Goal: Task Accomplishment & Management: Use online tool/utility

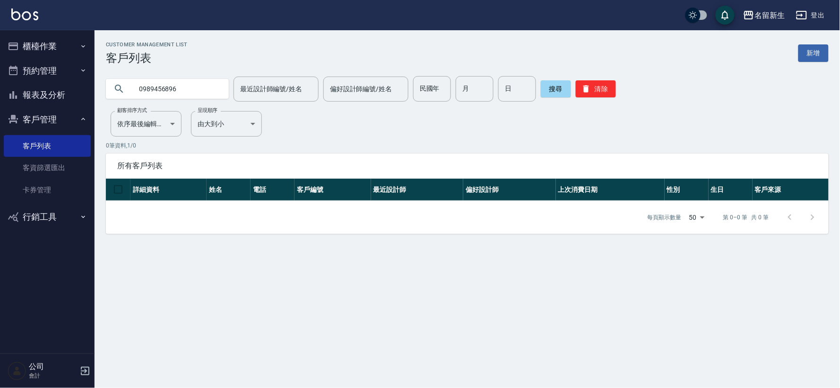
click at [158, 87] on input "0989456896" at bounding box center [176, 89] width 89 height 26
click at [164, 84] on input "0989156896" at bounding box center [176, 89] width 89 height 26
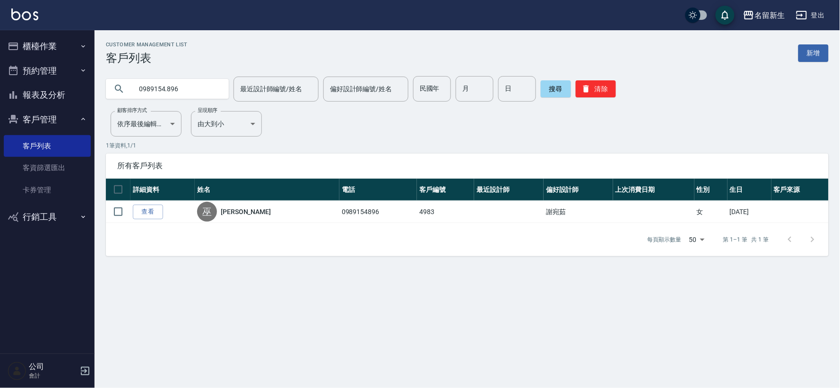
type input "0989154.896"
click at [48, 44] on button "櫃檯作業" at bounding box center [47, 46] width 87 height 25
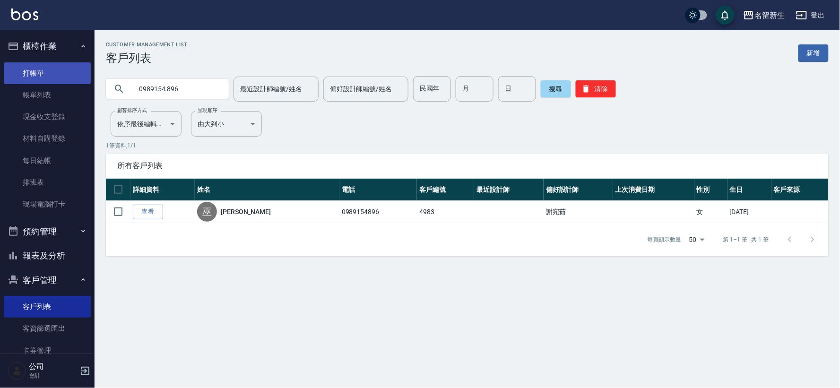
click at [59, 74] on link "打帳單" at bounding box center [47, 73] width 87 height 22
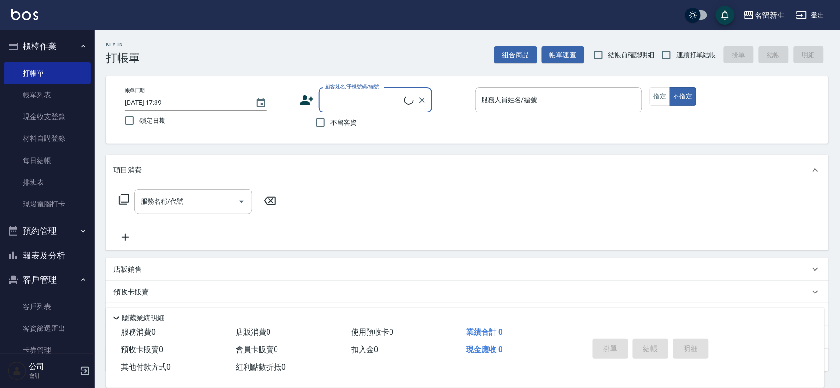
click at [311, 95] on icon at bounding box center [307, 100] width 14 height 14
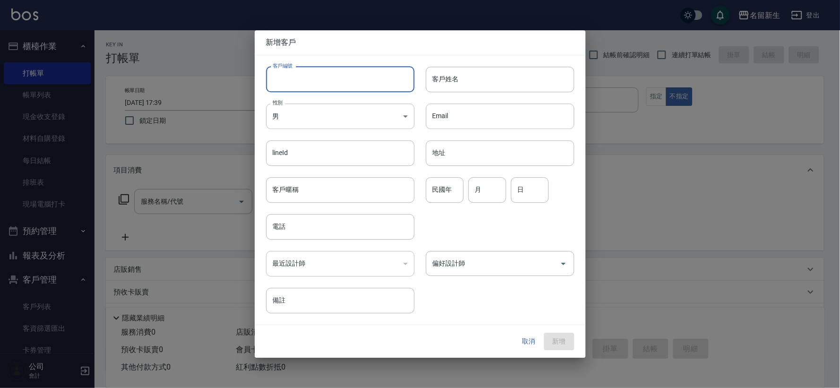
click at [322, 78] on input "客戶編號" at bounding box center [340, 80] width 148 height 26
type input "3421"
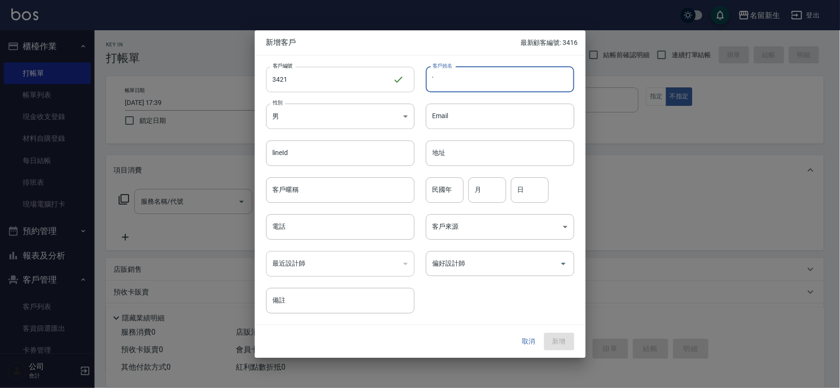
type input "'"
type input "ˋ"
type input "[PERSON_NAME]"
type input "92"
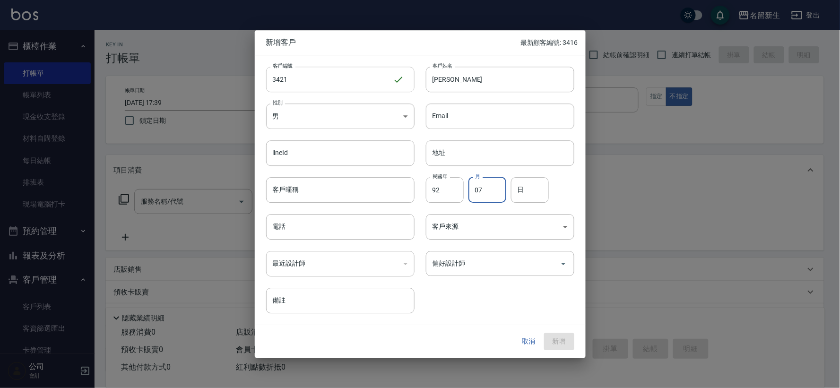
type input "07"
type input "27"
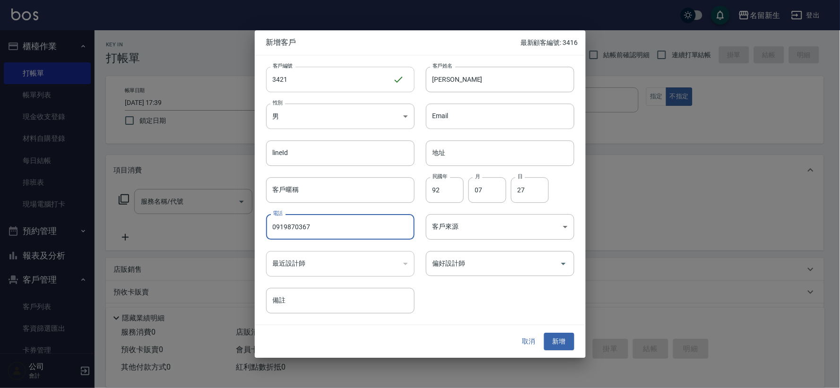
type input "0919870367"
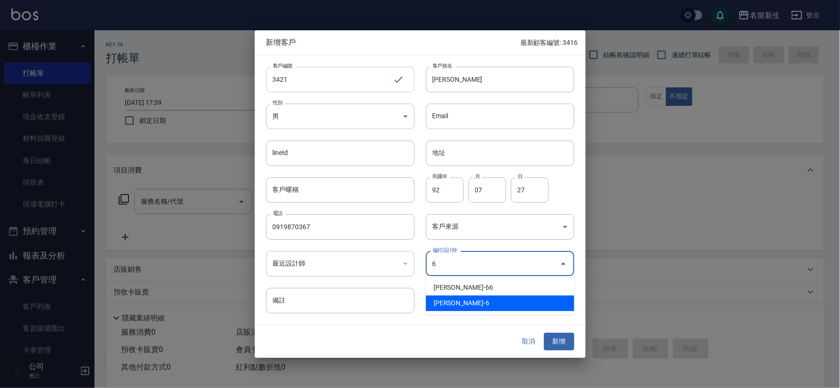
type input "謝宛茹"
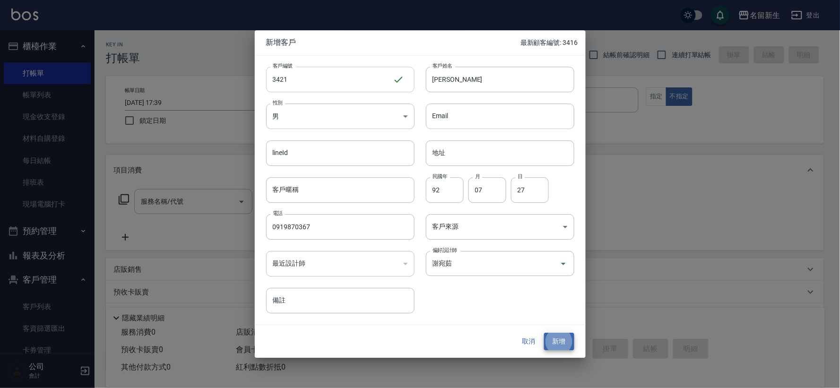
click at [544, 333] on button "新增" at bounding box center [559, 341] width 30 height 17
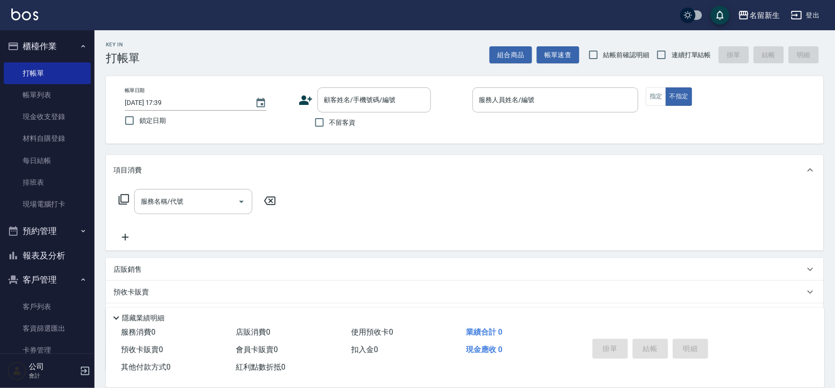
click at [303, 97] on icon at bounding box center [305, 99] width 13 height 9
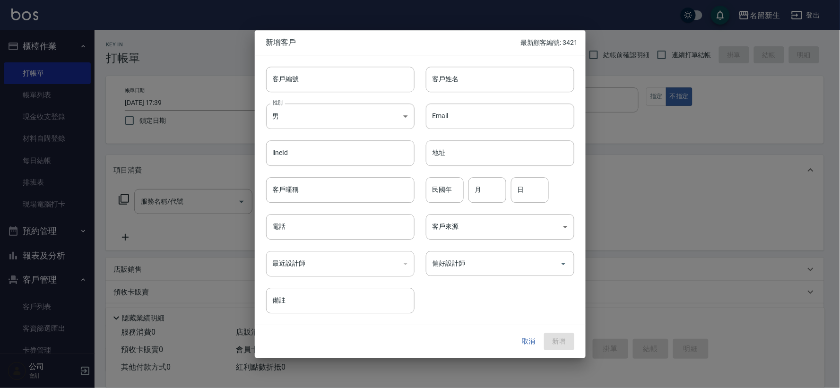
click at [303, 92] on div "性別 男 [DEMOGRAPHIC_DATA] 性別" at bounding box center [335, 110] width 160 height 37
click at [305, 86] on input "客戶編號" at bounding box center [340, 80] width 148 height 26
type input "3420"
type input "[PERSON_NAME]"
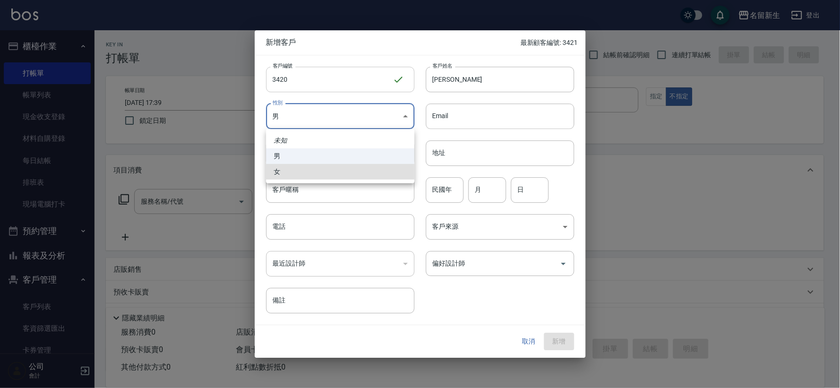
type input "[DEMOGRAPHIC_DATA]"
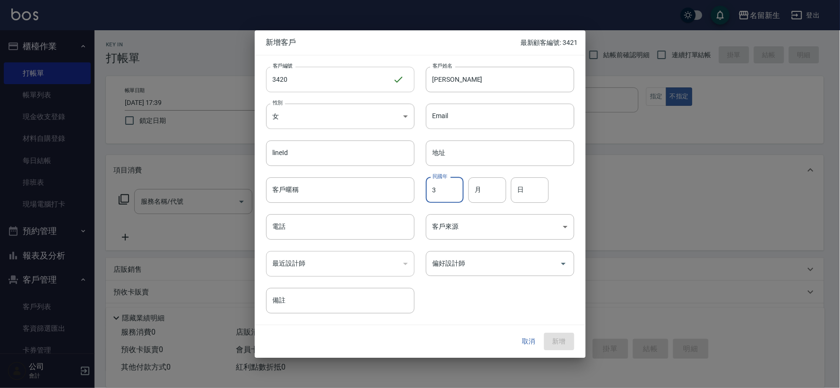
type input "3"
type input "07"
type input "22"
click at [431, 194] on input "3" at bounding box center [445, 190] width 38 height 26
type input "93"
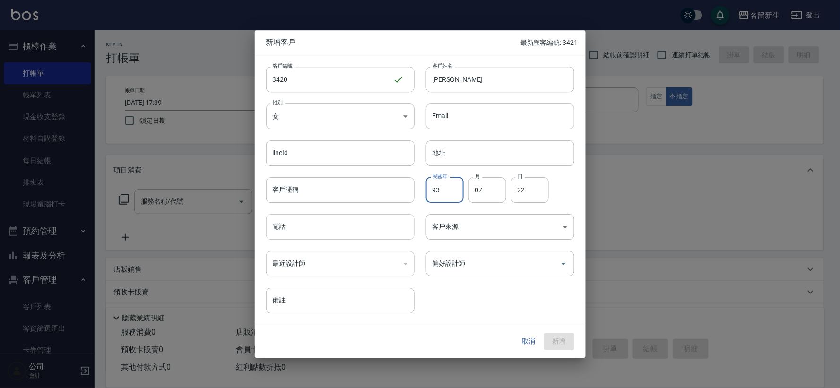
drag, startPoint x: 361, startPoint y: 235, endPoint x: 340, endPoint y: 234, distance: 20.8
click at [361, 235] on input "電話" at bounding box center [340, 227] width 148 height 26
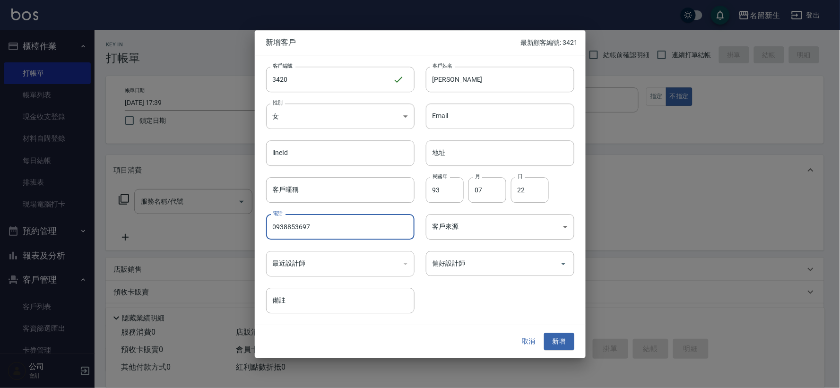
type input "0938853697"
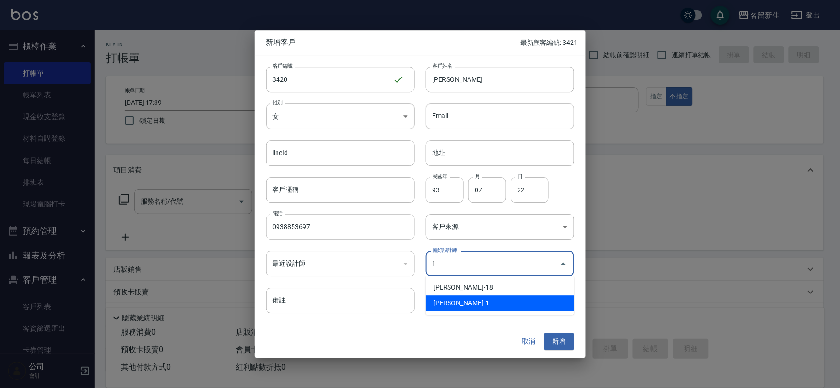
type input "王玉芳"
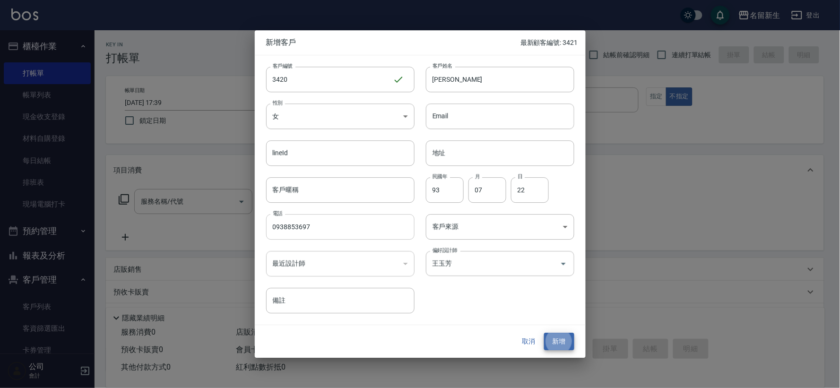
click at [544, 333] on button "新增" at bounding box center [559, 341] width 30 height 17
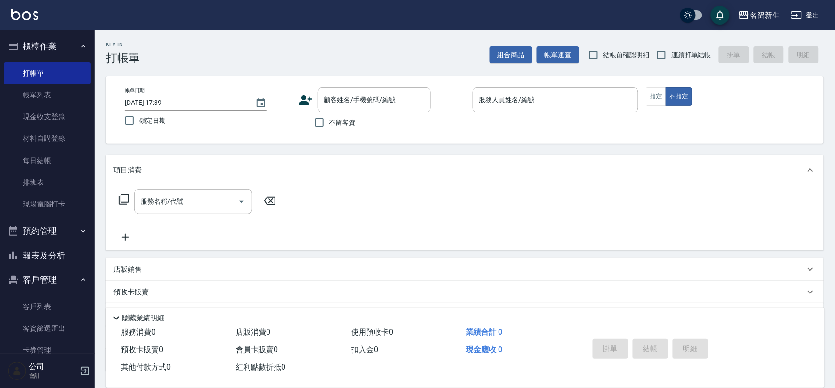
click at [303, 102] on icon at bounding box center [305, 99] width 13 height 9
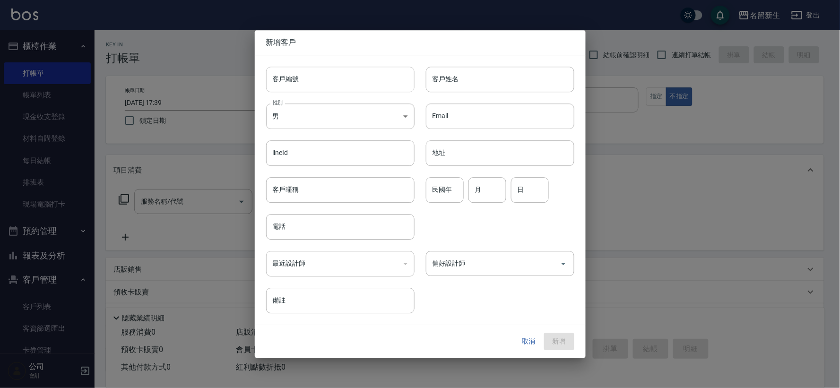
drag, startPoint x: 303, startPoint y: 102, endPoint x: 299, endPoint y: 82, distance: 20.7
click at [299, 82] on input "客戶編號" at bounding box center [340, 80] width 148 height 26
type input "3418"
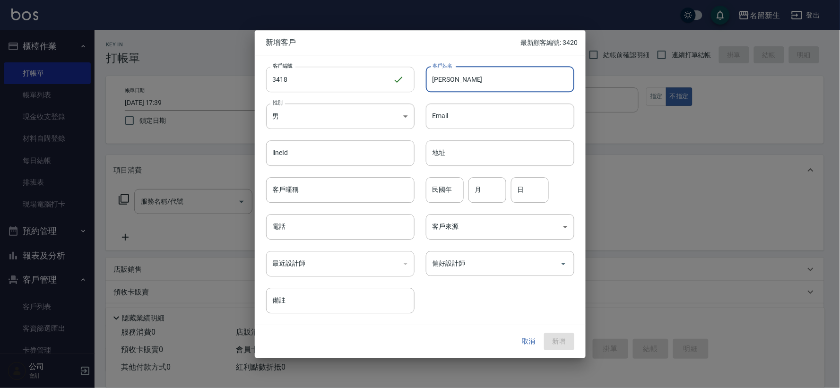
type input "[PERSON_NAME]"
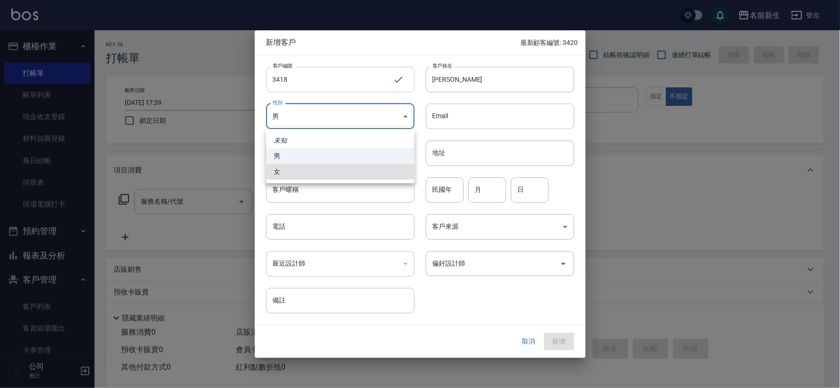
type input "[DEMOGRAPHIC_DATA]"
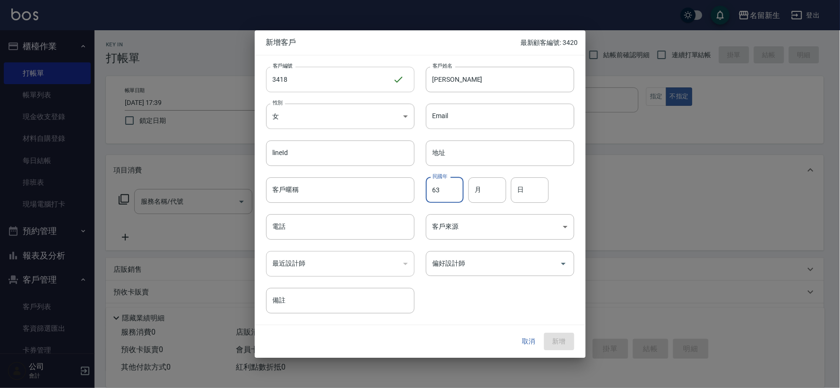
type input "63"
type input "04"
type input "05"
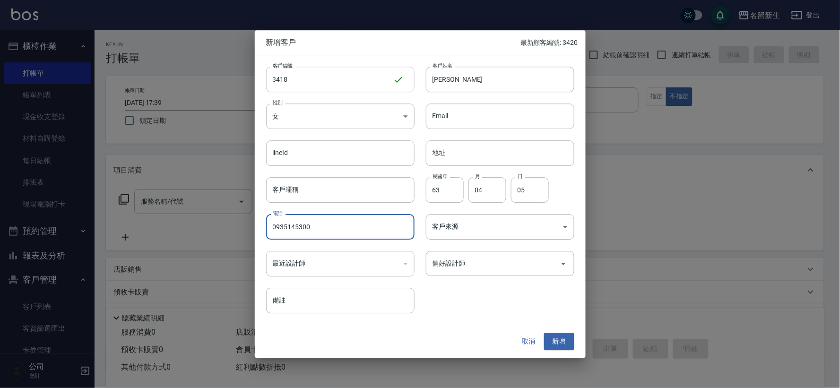
type input "0935145300"
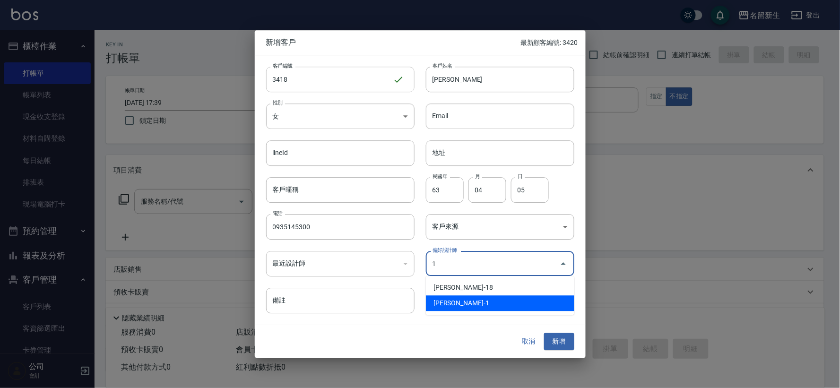
type input "王玉芳"
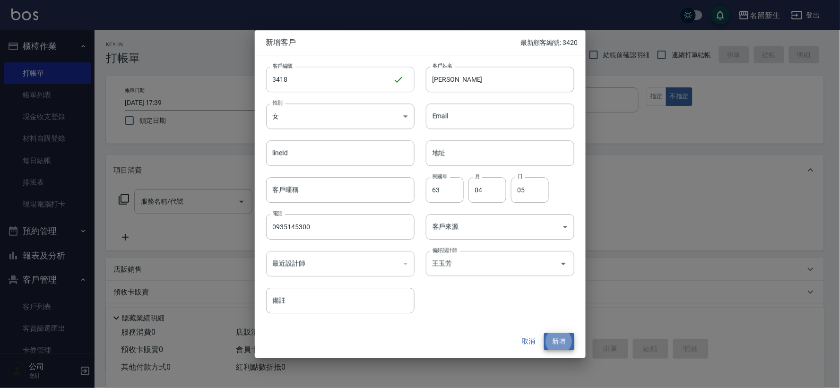
click at [544, 333] on button "新增" at bounding box center [559, 341] width 30 height 17
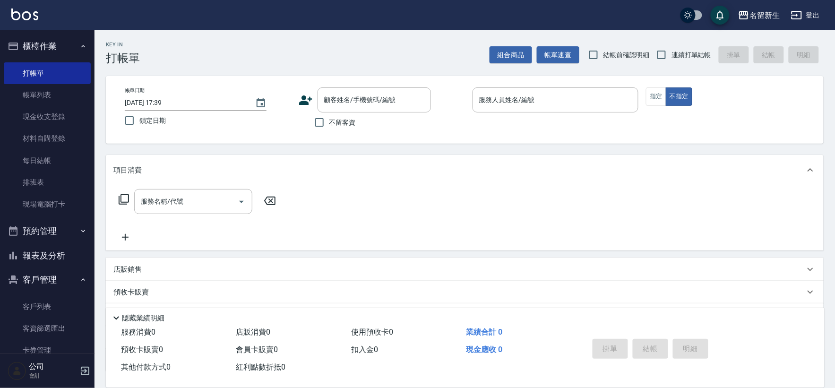
click at [303, 101] on icon at bounding box center [305, 99] width 13 height 9
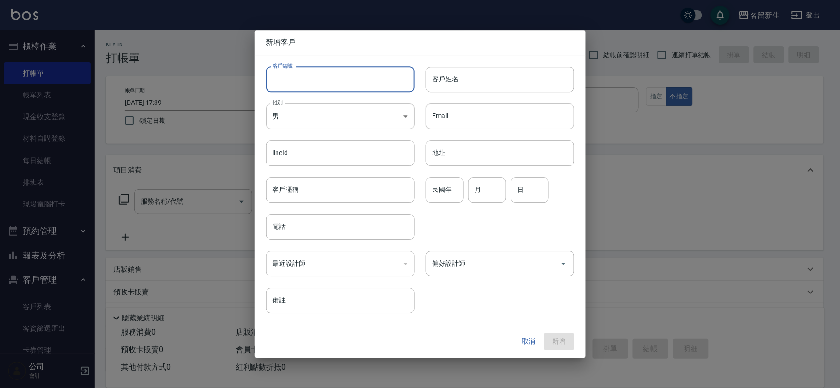
drag, startPoint x: 303, startPoint y: 101, endPoint x: 312, endPoint y: 87, distance: 16.5
click at [312, 87] on input "客戶編號" at bounding box center [340, 80] width 148 height 26
type input "3417"
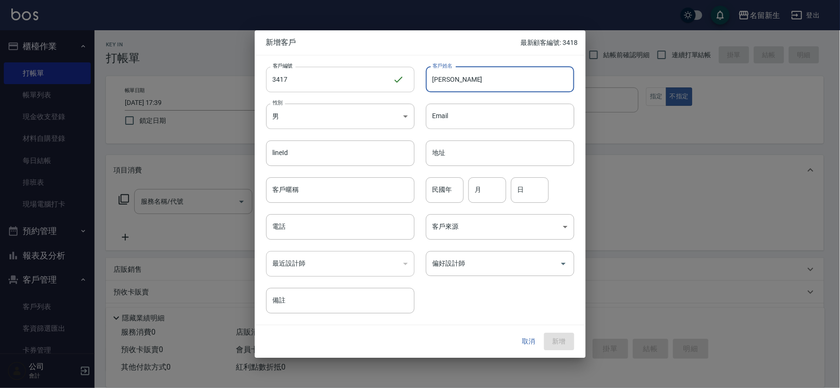
type input "[PERSON_NAME]"
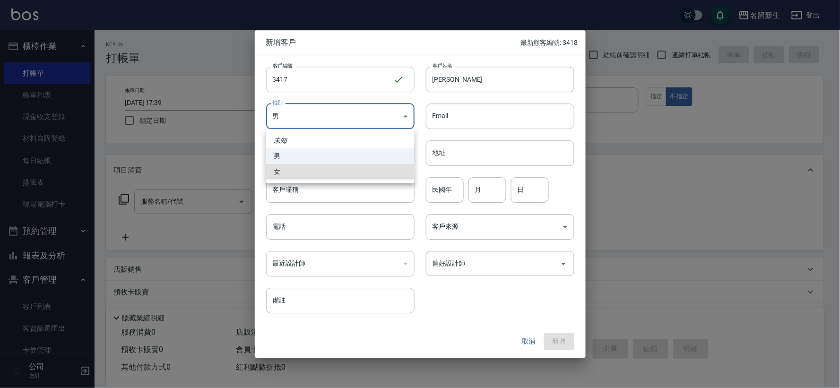
type input "[DEMOGRAPHIC_DATA]"
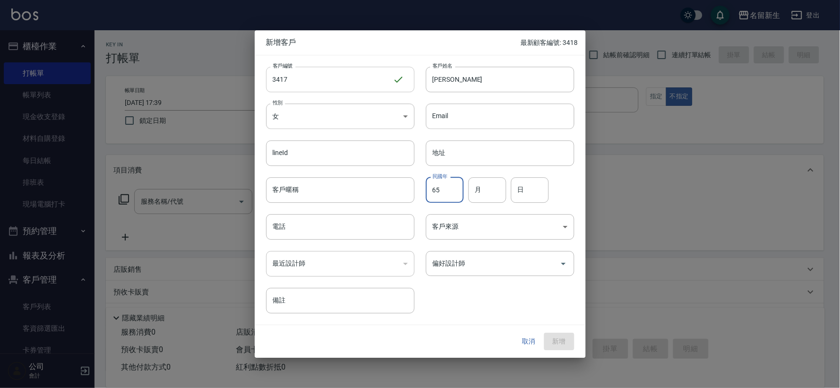
type input "65"
type input "01"
type input "19"
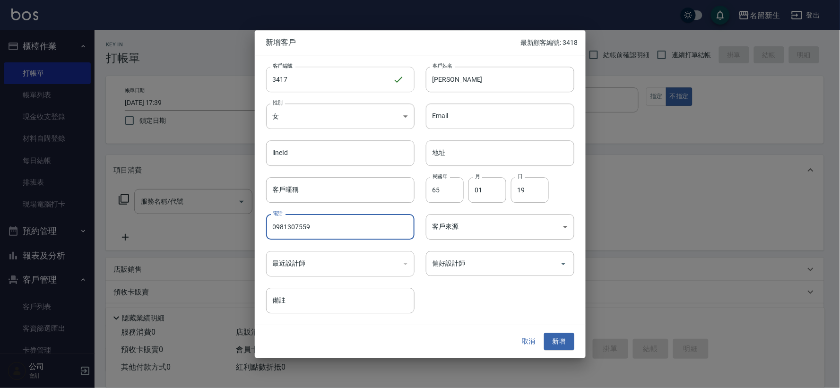
type input "0981307559"
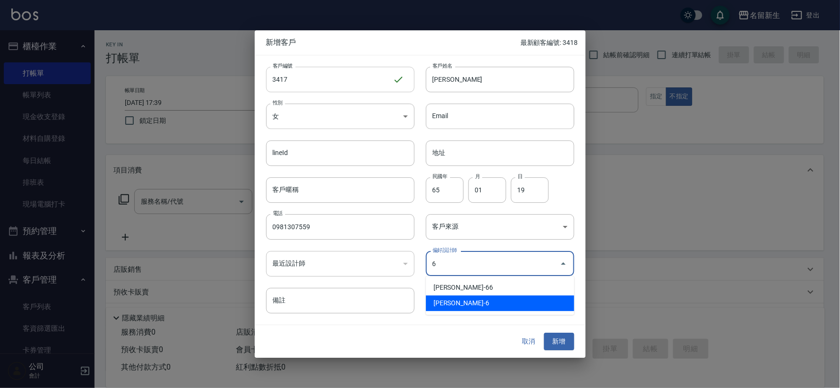
type input "謝宛茹"
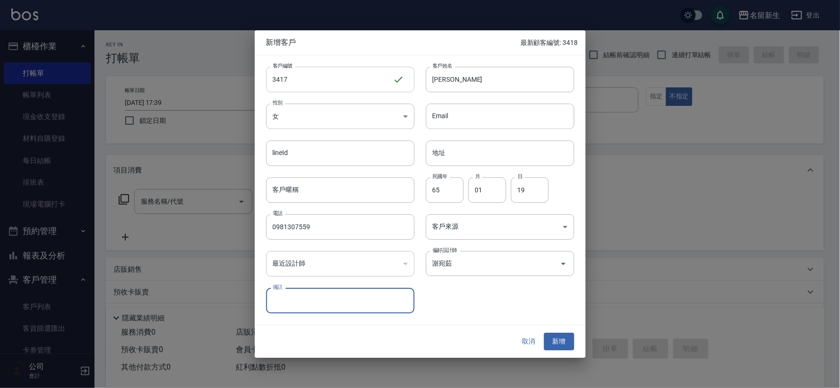
click at [544, 333] on button "新增" at bounding box center [559, 341] width 30 height 17
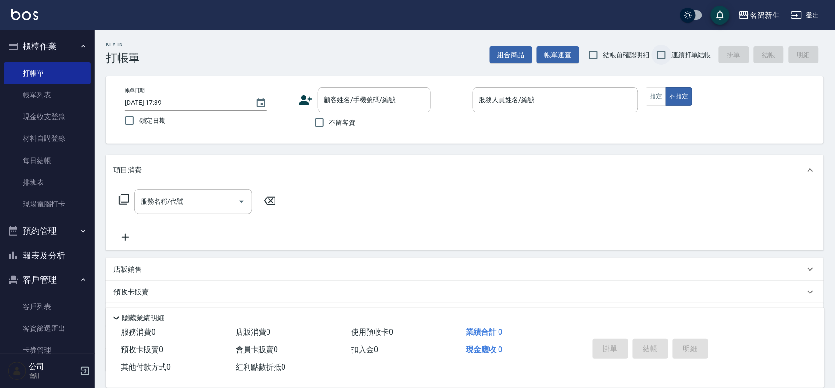
click at [668, 59] on input "連續打單結帳" at bounding box center [662, 55] width 20 height 20
checkbox input "true"
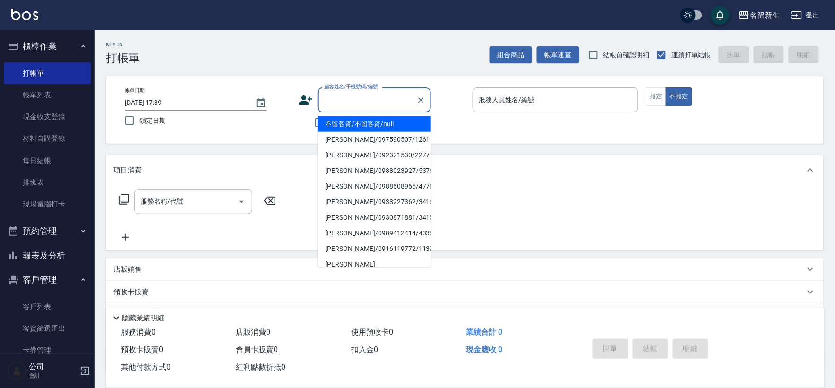
click at [374, 92] on div "顧客姓名/手機號碼/編號 顧客姓名/手機號碼/編號" at bounding box center [374, 99] width 113 height 25
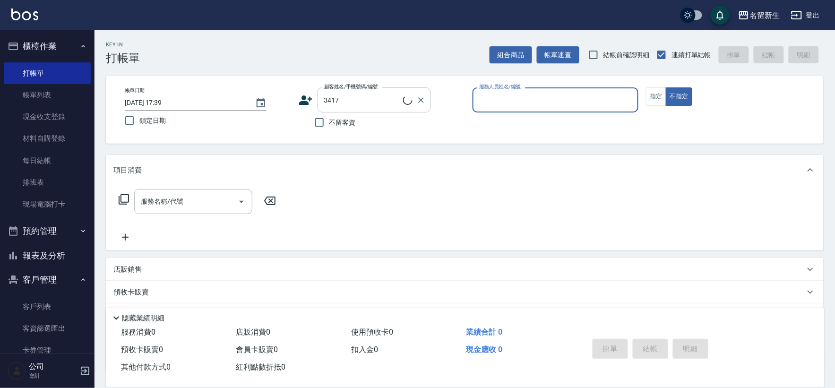
type input "[PERSON_NAME]/0981307559/3417"
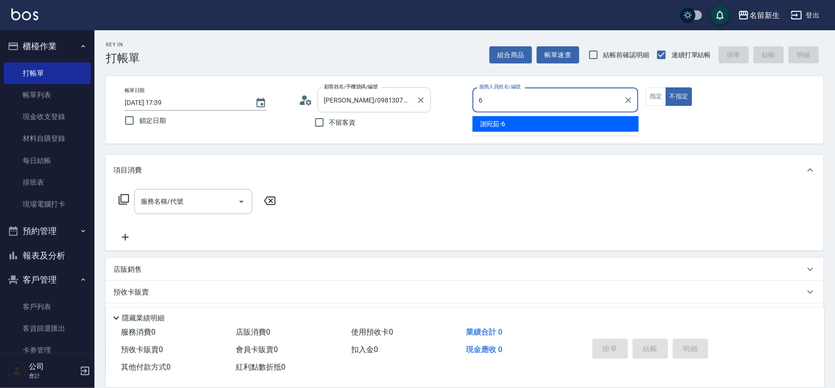
type input "6"
type button "false"
type input "[PERSON_NAME]-6"
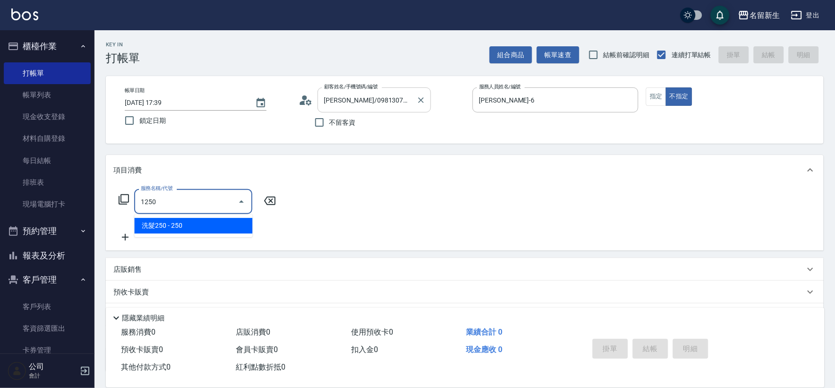
type input "洗髮250(1250)"
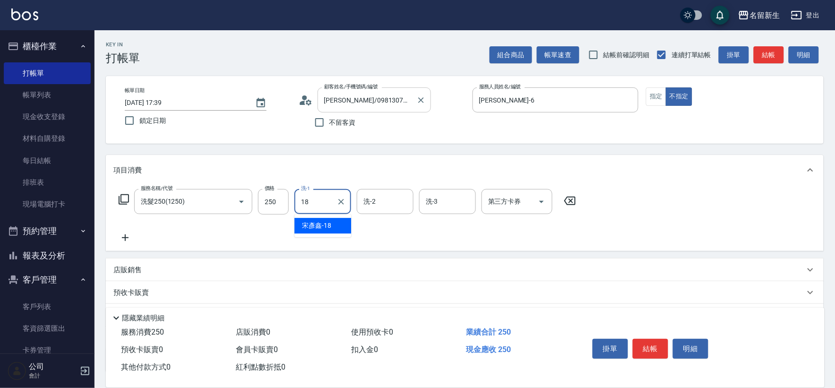
type input "[PERSON_NAME]-18"
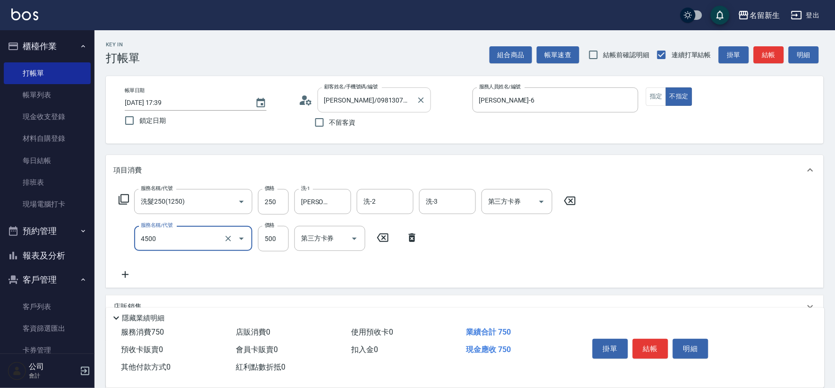
type input "補染(4500)"
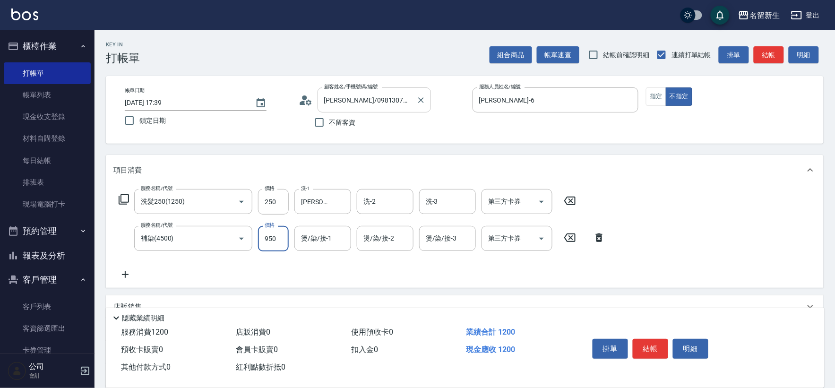
type input "950"
type input "[PERSON_NAME]-18"
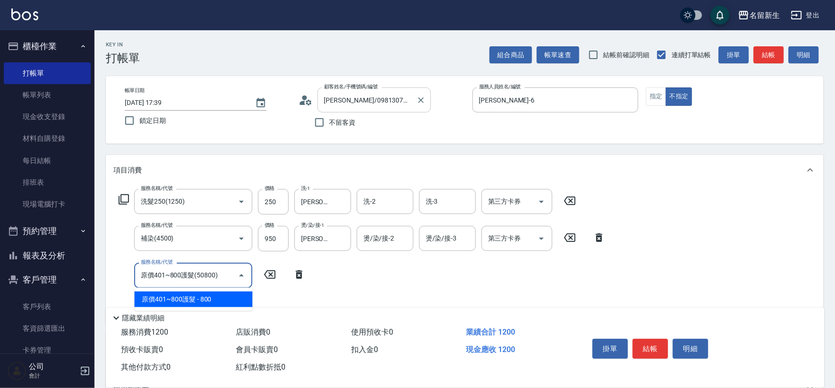
type input "原價401~800護髮(50800)"
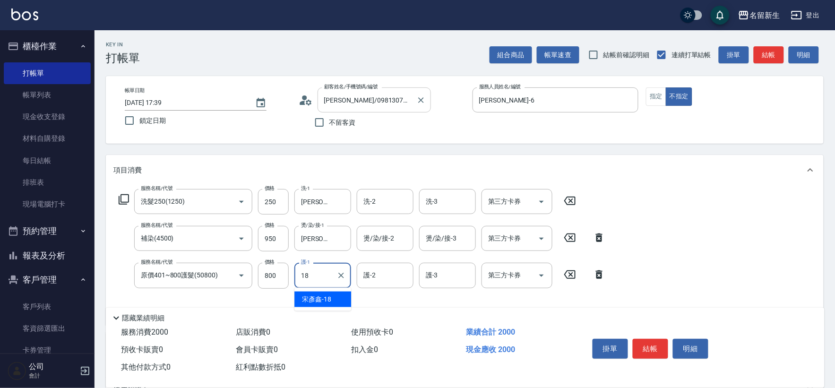
type input "[PERSON_NAME]-18"
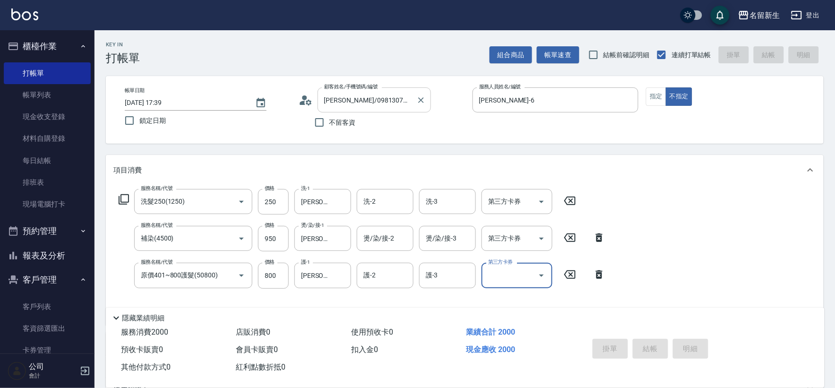
type input "[DATE] 17:42"
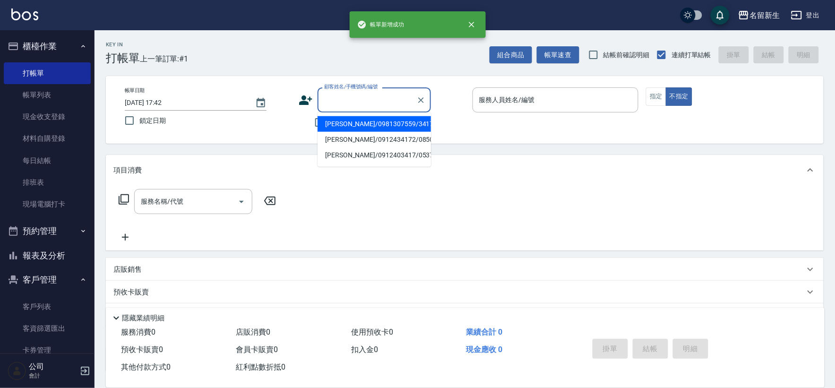
click at [374, 93] on input "顧客姓名/手機號碼/編號" at bounding box center [367, 100] width 91 height 17
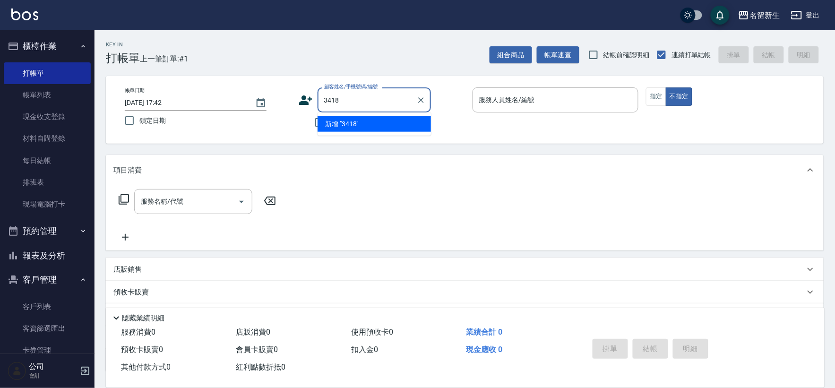
type input "3418"
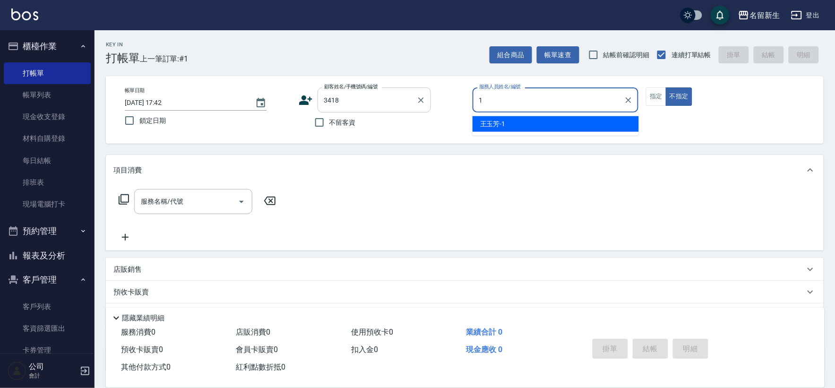
type input "[PERSON_NAME]-1"
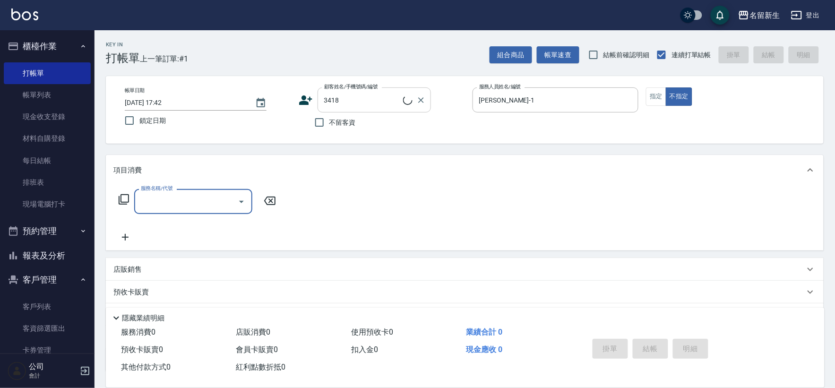
type input "1"
type input "[PERSON_NAME]/0935145300/3418"
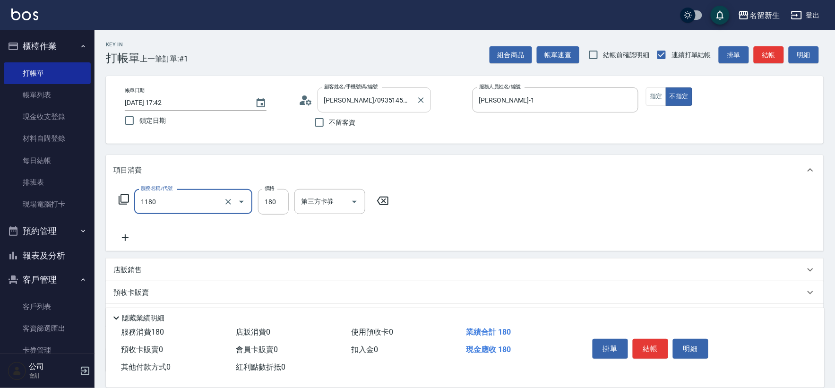
type input "洗髮(不指定活動)(1180)"
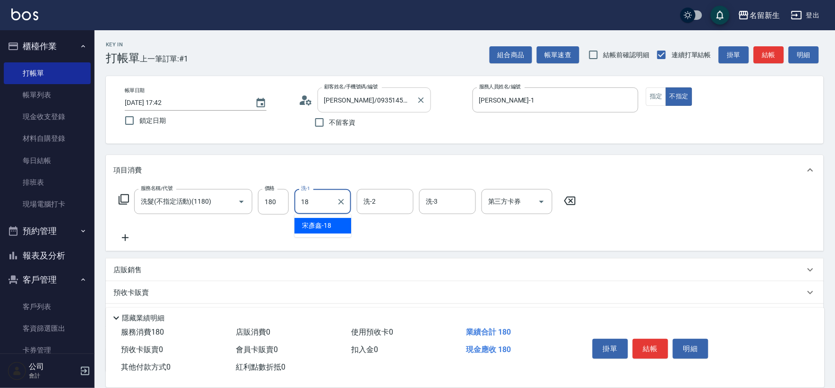
type input "[PERSON_NAME]-18"
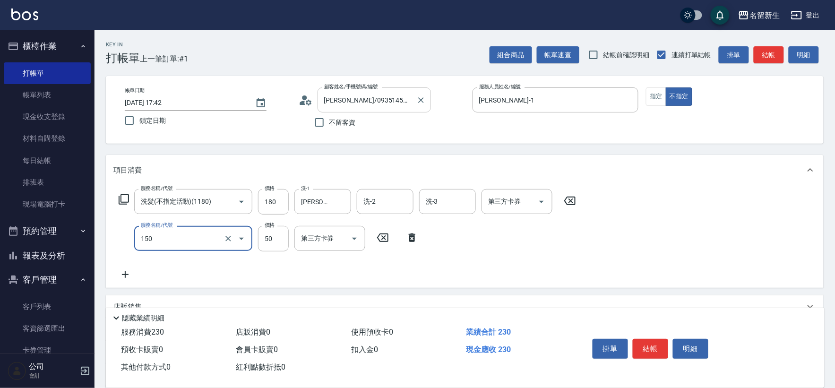
type input "精油(150)"
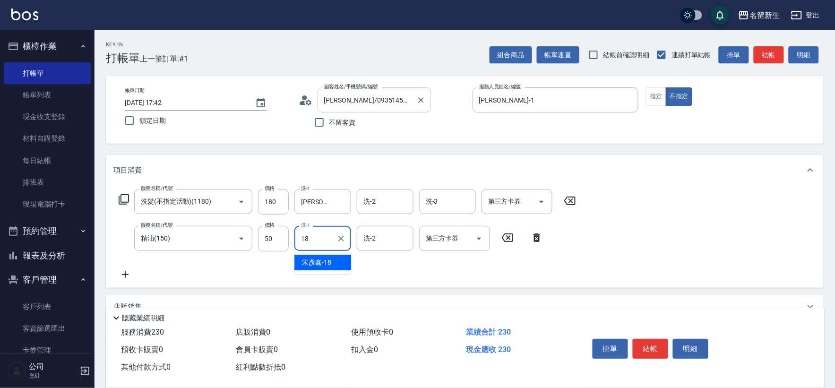
type input "[PERSON_NAME]-18"
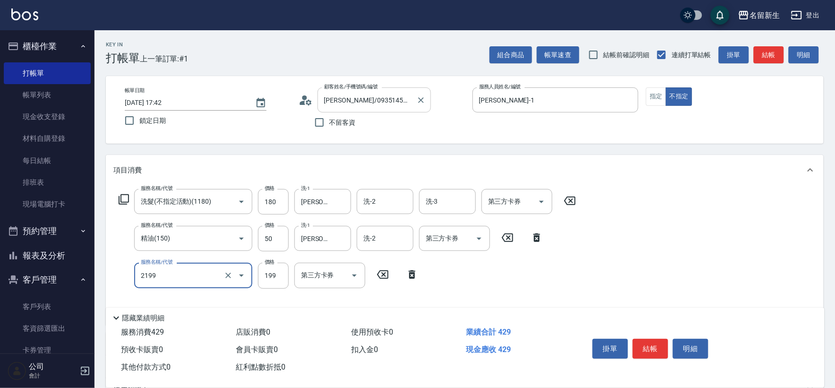
type input "不指定剪髮活動(2199)"
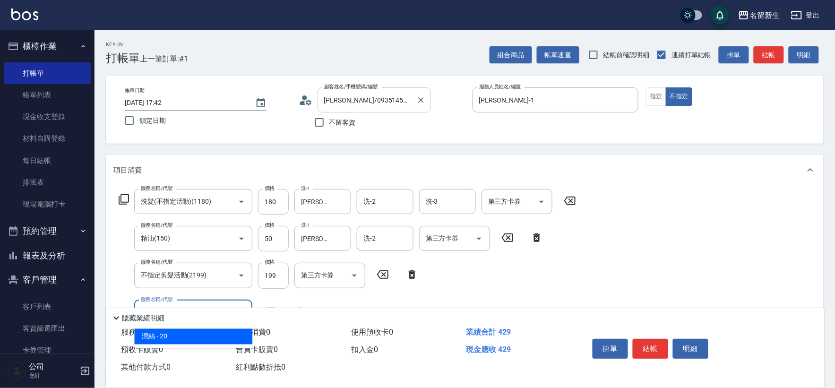
type input "潤絲(820)"
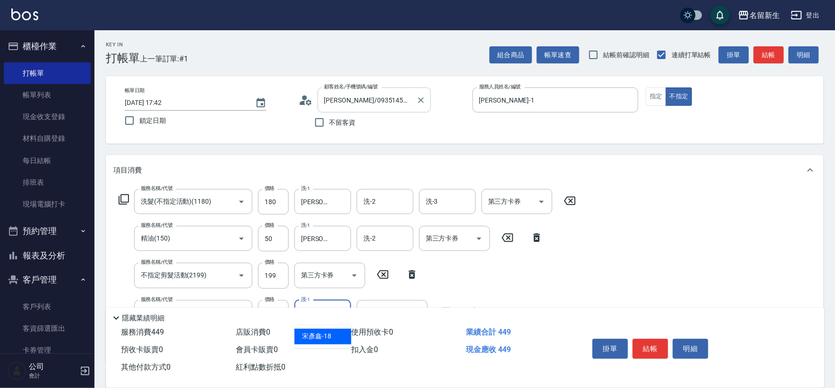
type input "[PERSON_NAME]-18"
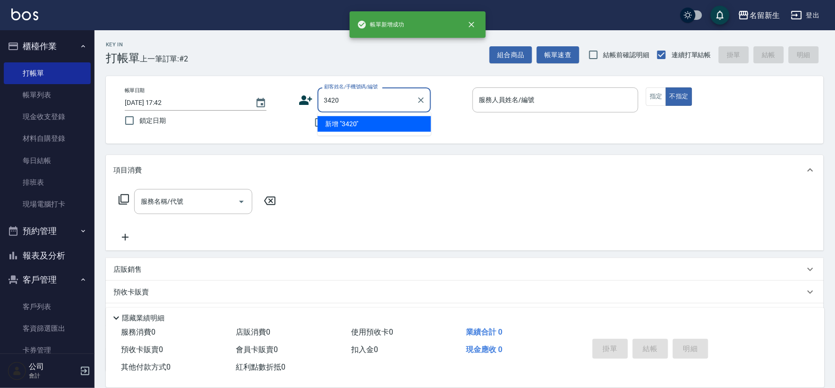
type input "3420"
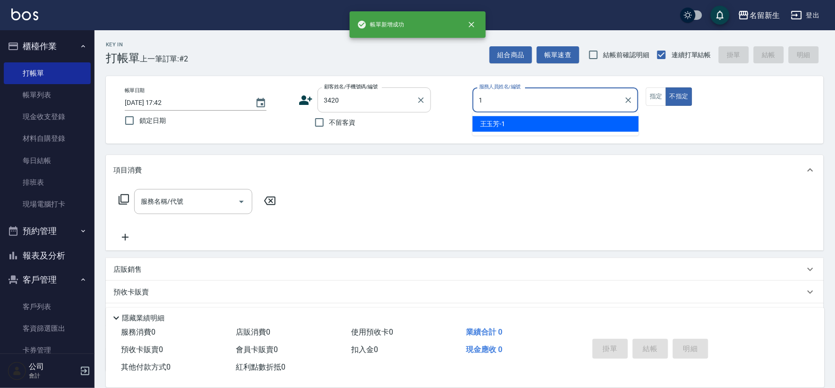
type input "[PERSON_NAME]-1"
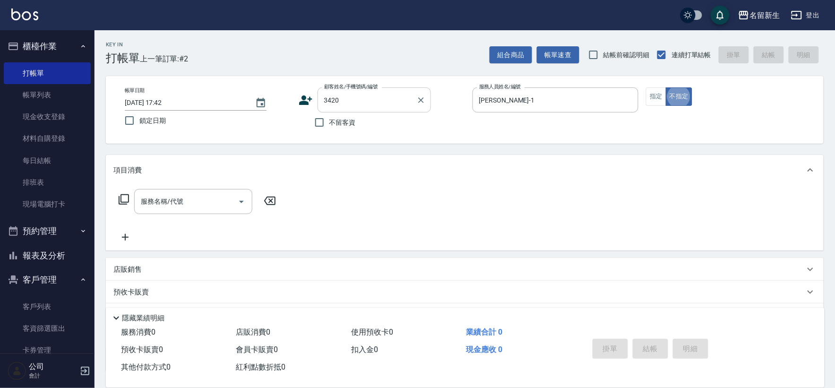
type input "[PERSON_NAME]/0938853697/3420"
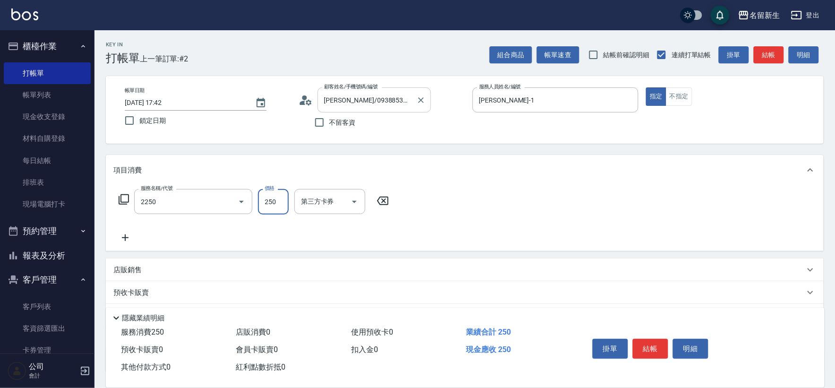
type input "剪髮(2250)"
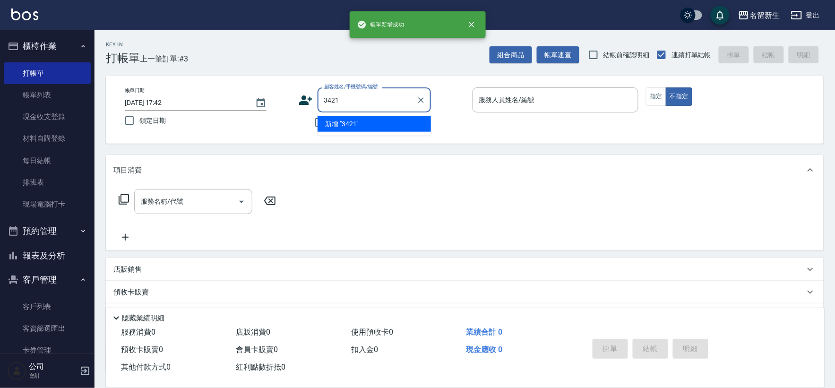
type input "3421"
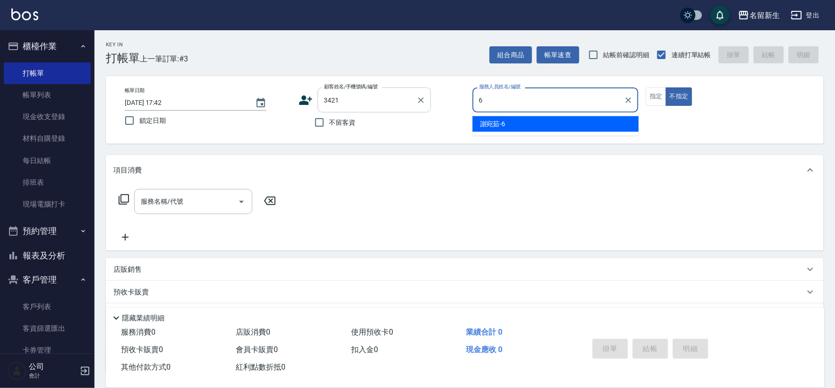
type input "[PERSON_NAME]-6"
type input "2"
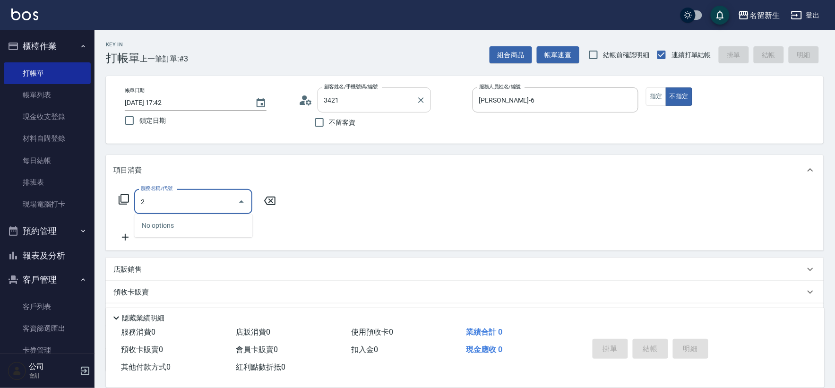
type input "[PERSON_NAME]/0919870367/3421"
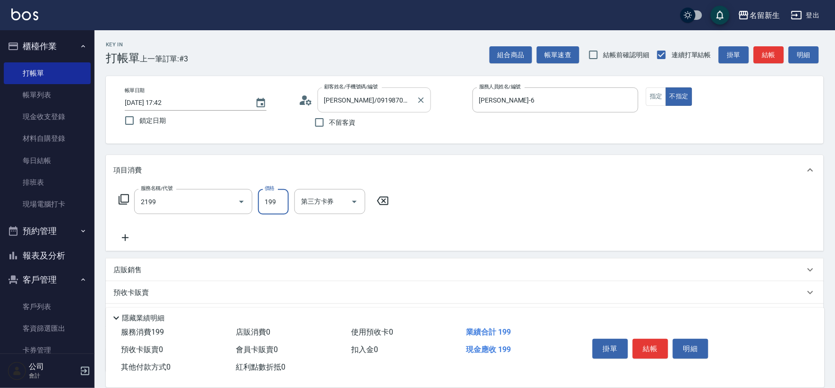
type input "不指定剪髮活動(2199)"
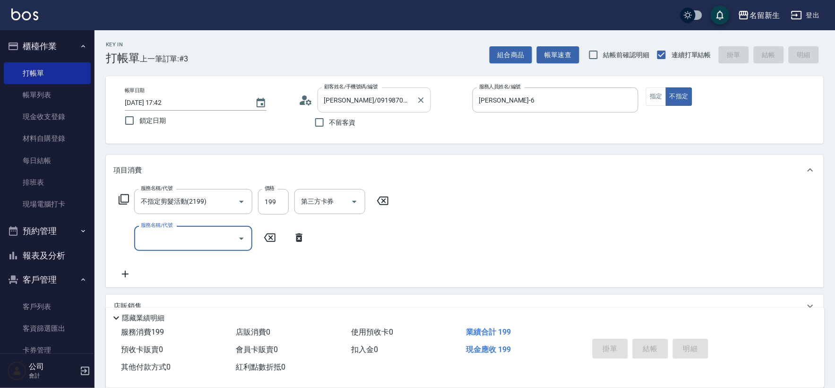
type input "[DATE] 17:43"
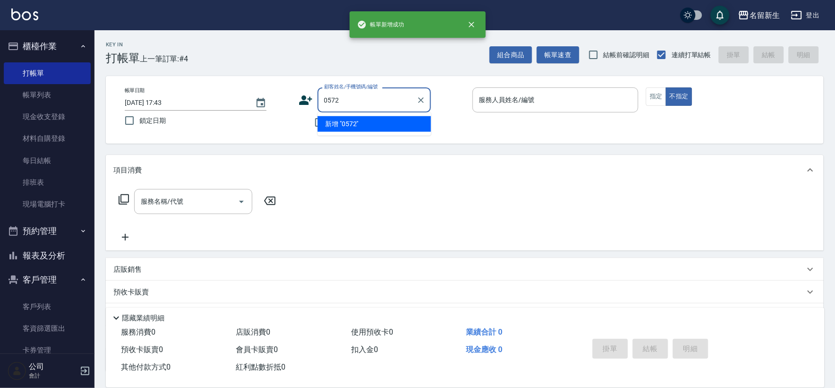
type input "0572"
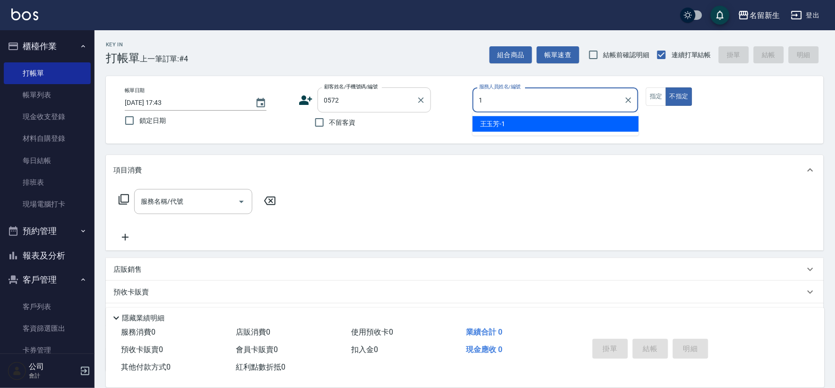
type input "[PERSON_NAME]-1"
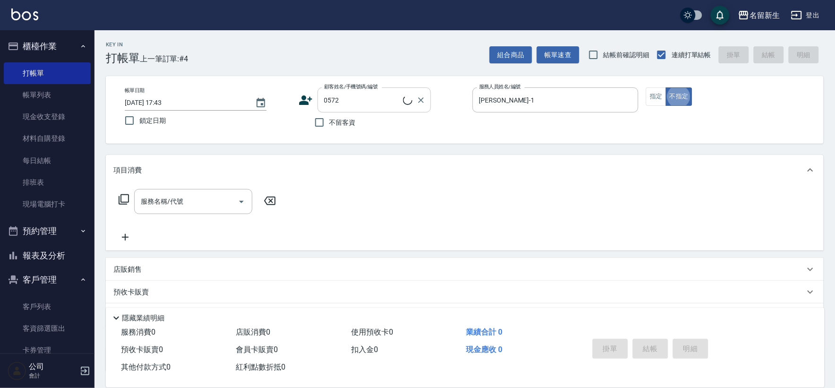
type input "[PERSON_NAME]/0907622897/0572"
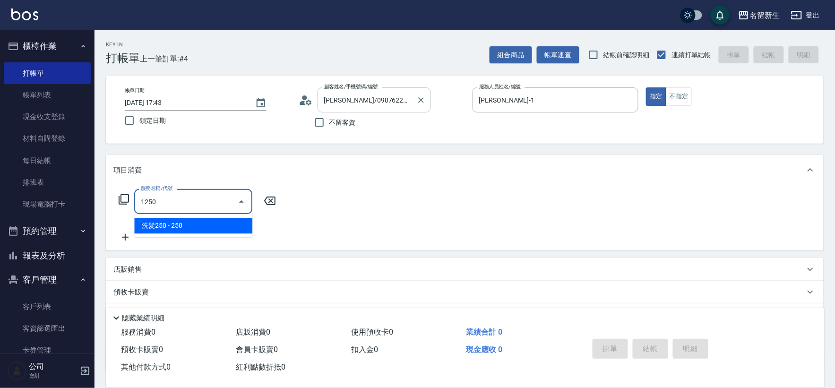
type input "洗髮250(1250)"
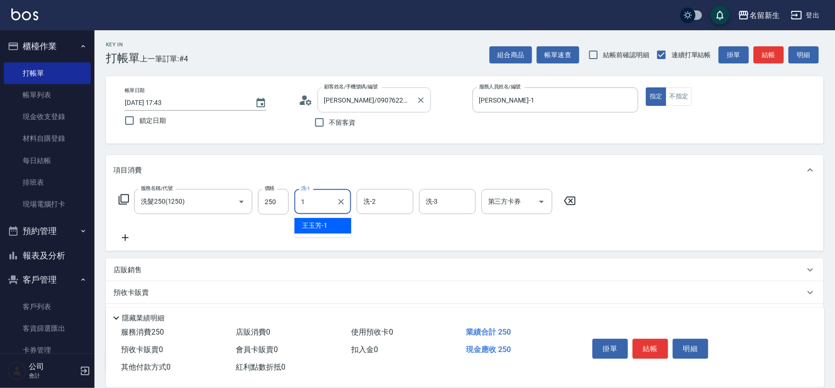
type input "[PERSON_NAME]-1"
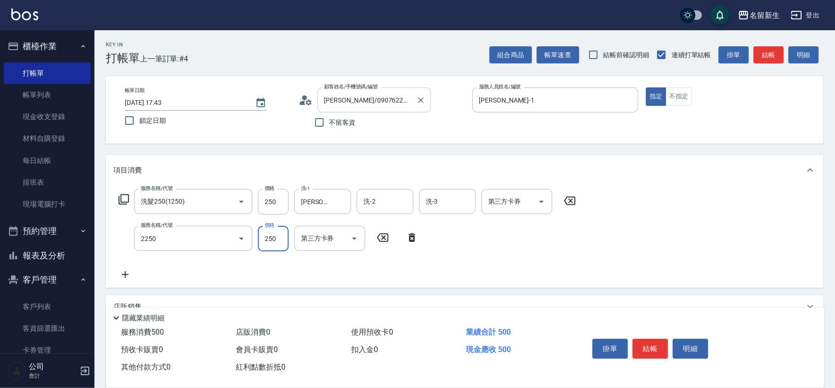
type input "剪髮(2250)"
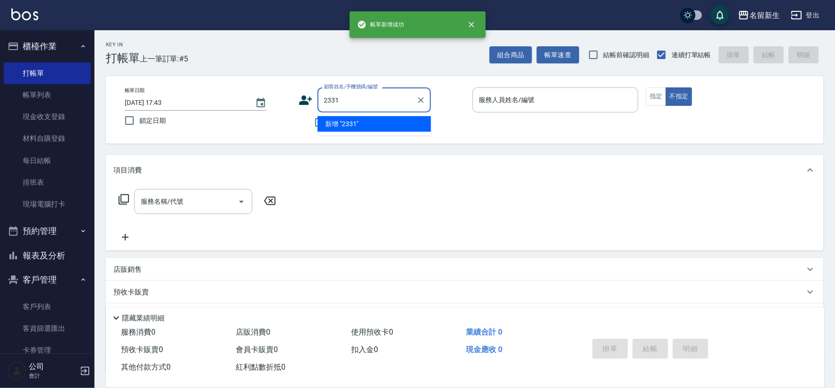
type input "2331"
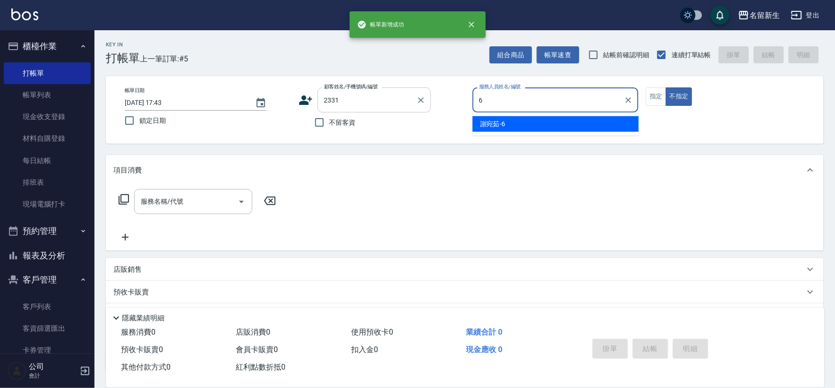
type input "[PERSON_NAME]-6"
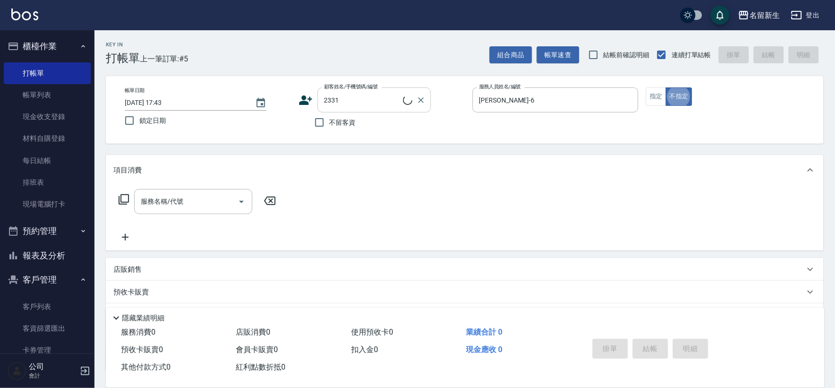
type input "[PERSON_NAME]/0953321215/2331"
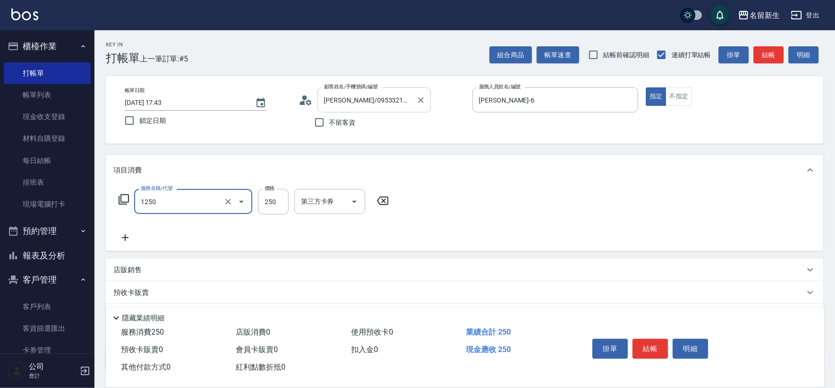
type input "洗髮250(1250)"
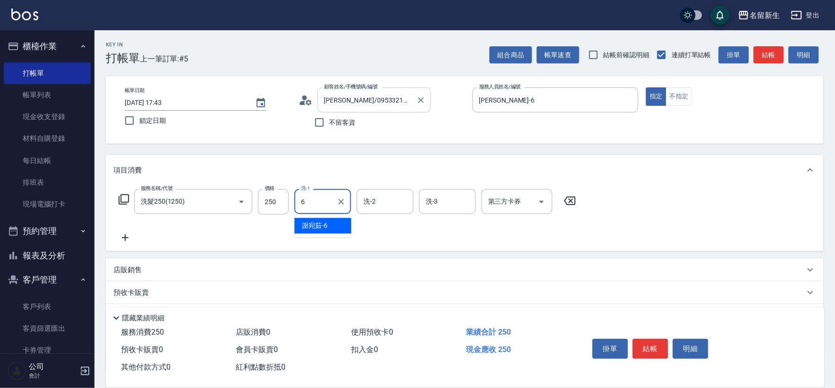
type input "[PERSON_NAME]-6"
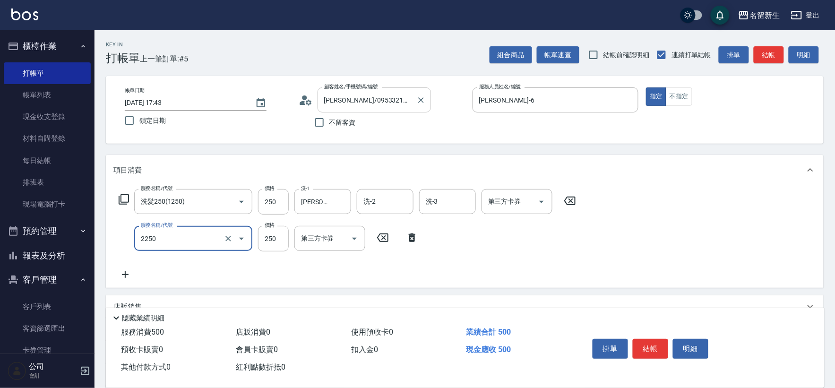
type input "剪髮(2250)"
type input "300"
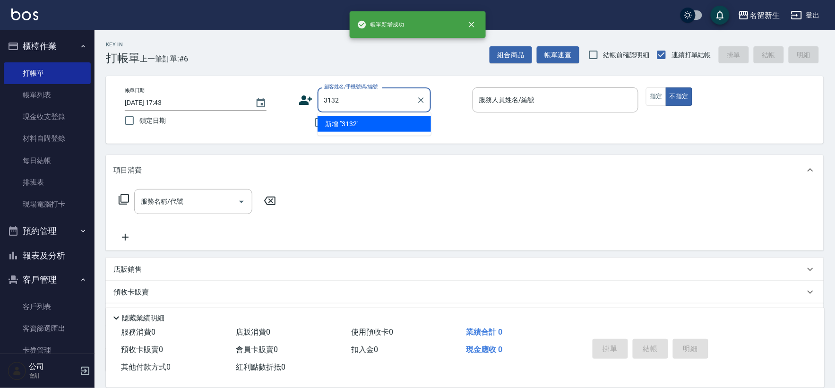
type input "3132"
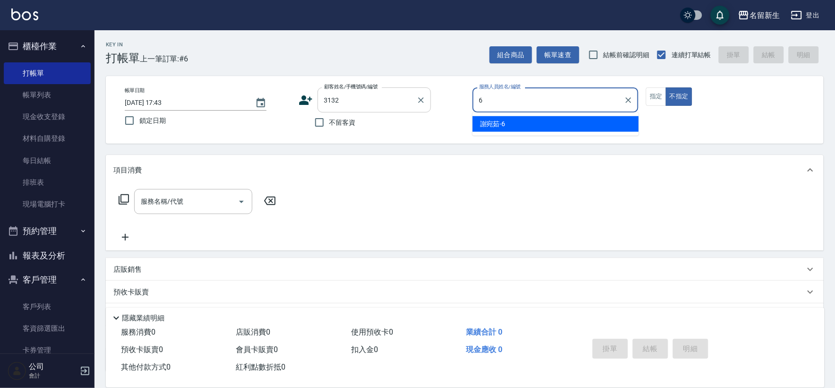
type input "[PERSON_NAME]-6"
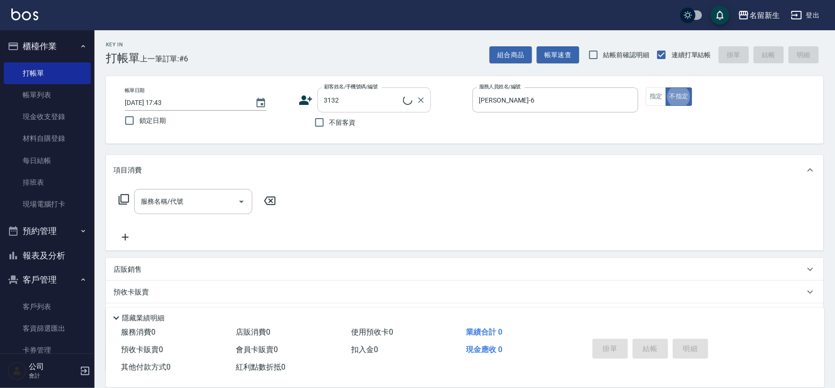
type input "[PERSON_NAME]/0911307162/3132"
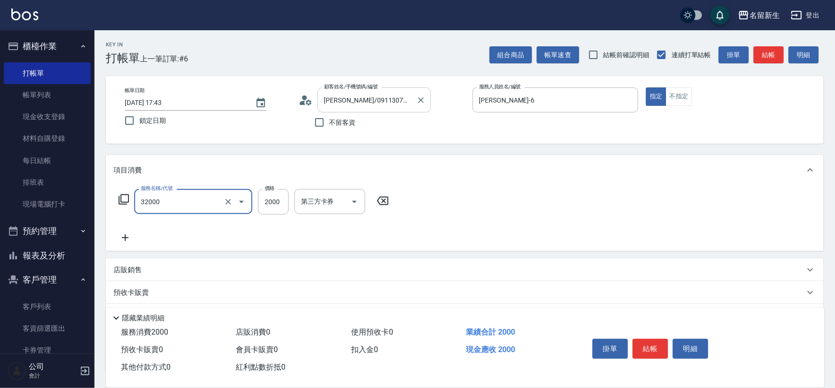
type input "2000以上燙髮(32000)"
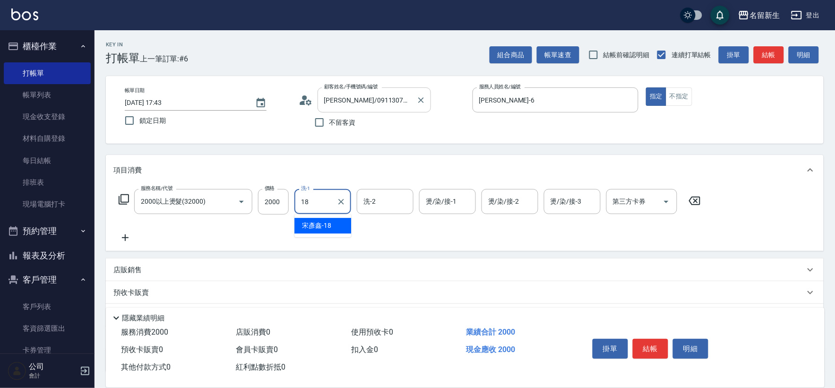
type input "[PERSON_NAME]-18"
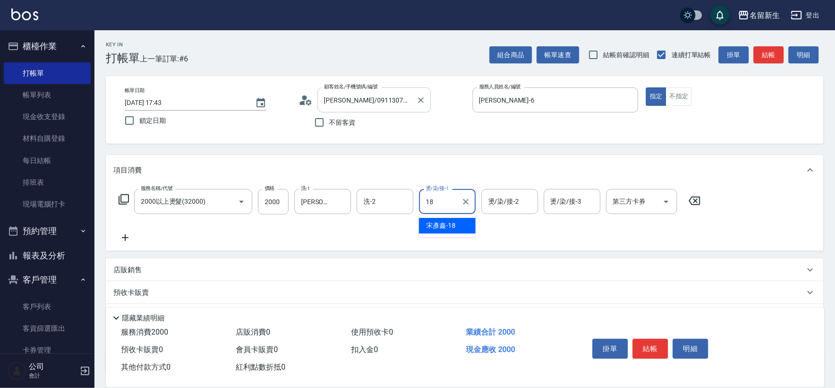
type input "[PERSON_NAME]-18"
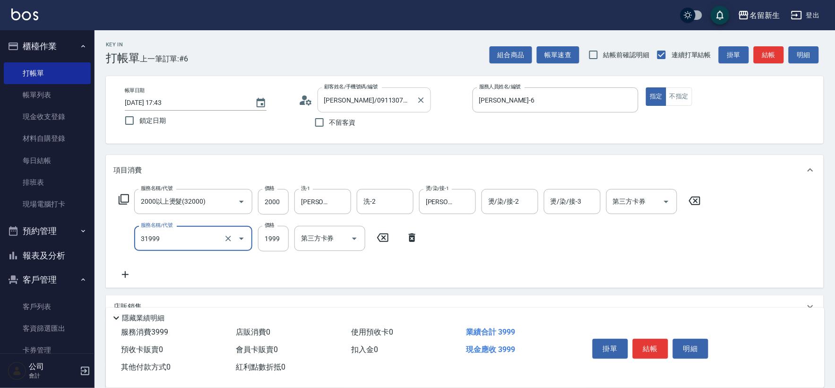
type input "1999以下燙髮(31999)"
type input "1500"
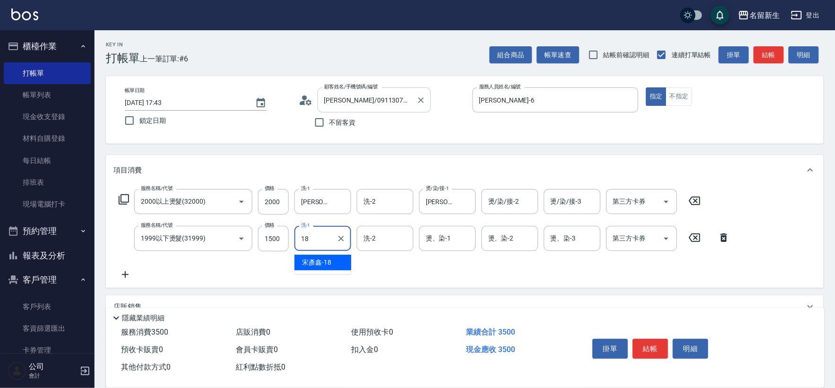
type input "[PERSON_NAME]-18"
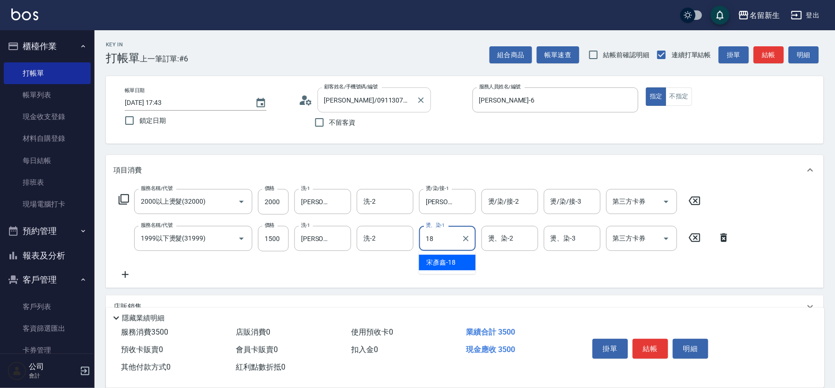
type input "[PERSON_NAME]-18"
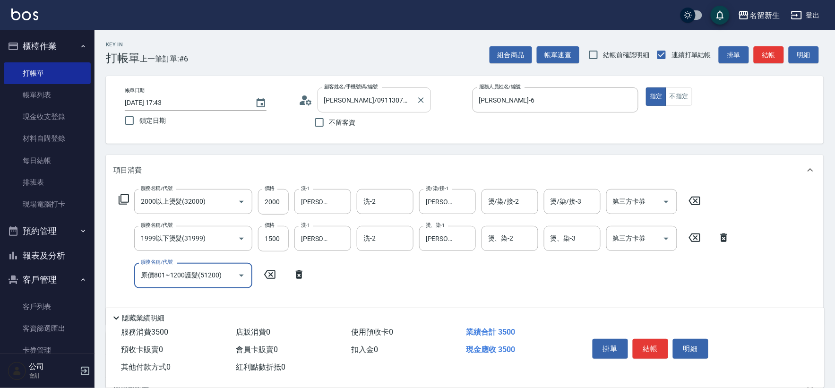
type input "原價801~1200護髮(51200)"
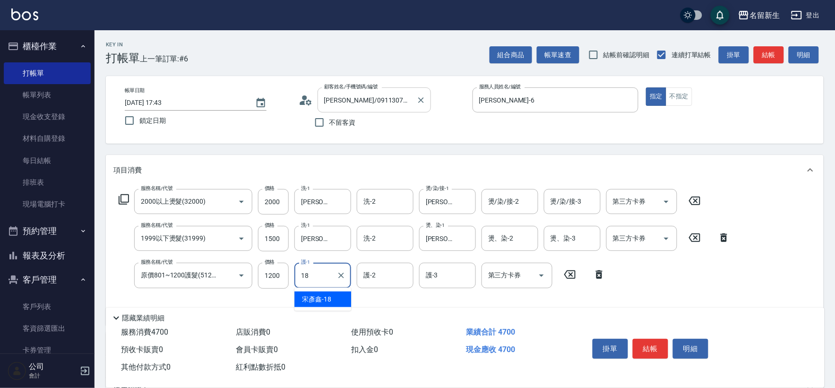
type input "[PERSON_NAME]-18"
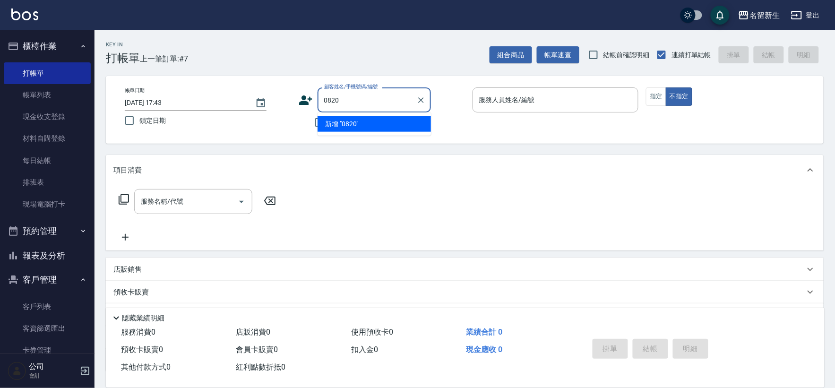
type input "0820"
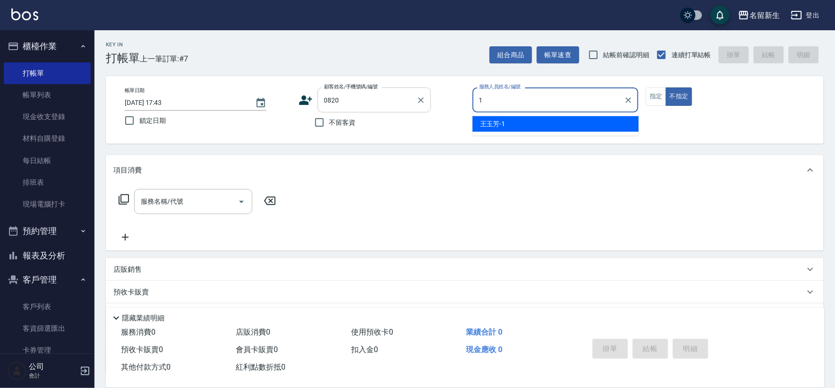
type input "[PERSON_NAME]-1"
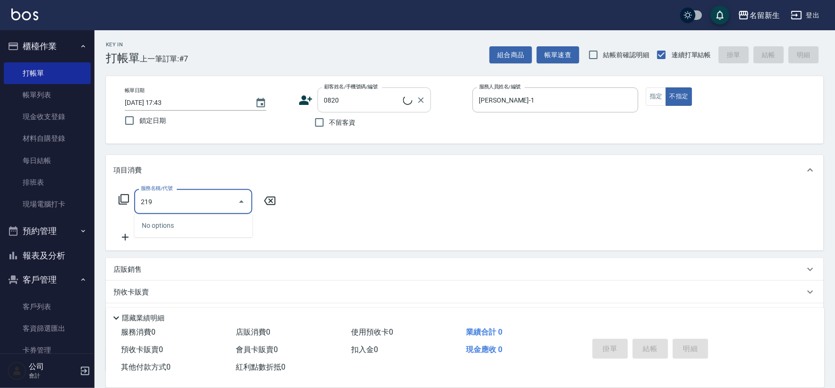
type input "2199"
type input "[PERSON_NAME]/0960931643/0820"
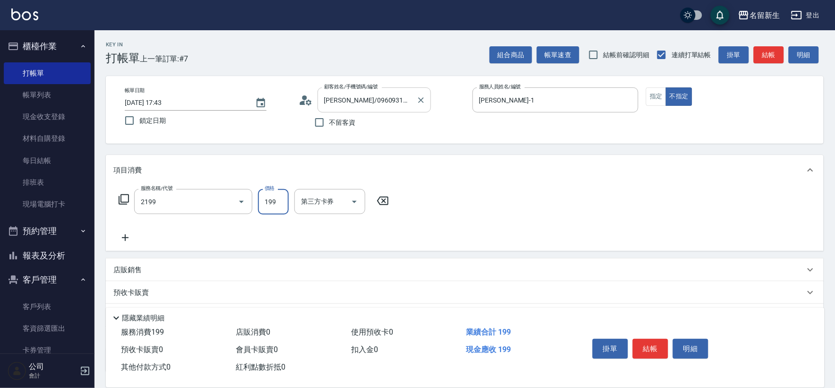
type input "不指定剪髮活動(2199)"
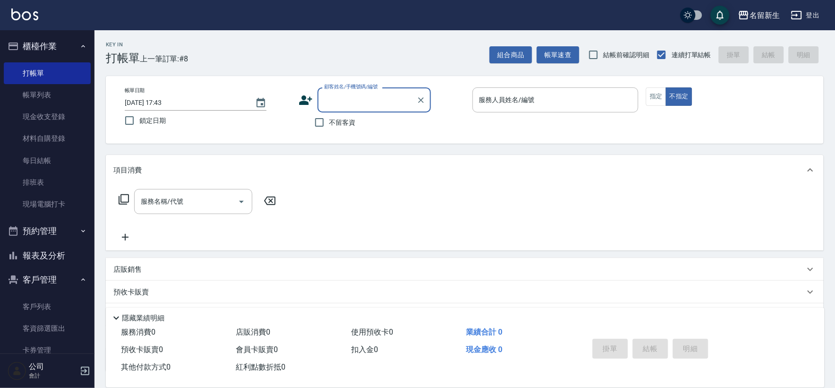
click at [46, 242] on button "預約管理" at bounding box center [47, 231] width 87 height 25
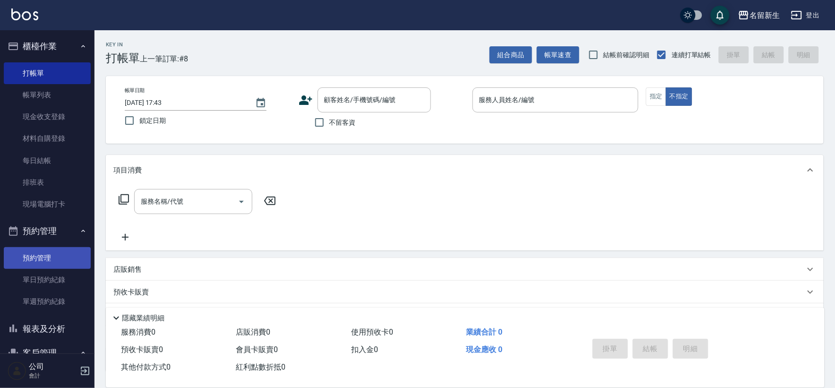
drag, startPoint x: 45, startPoint y: 331, endPoint x: 83, endPoint y: 264, distance: 77.5
click at [43, 332] on button "報表及分析" at bounding box center [47, 329] width 87 height 25
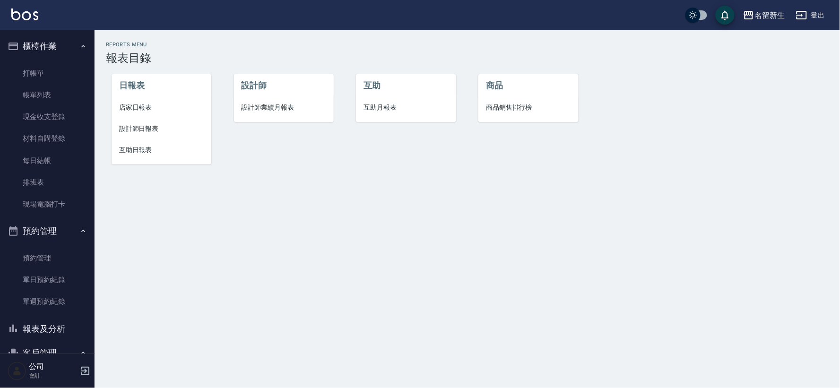
click at [142, 102] on li "店家日報表" at bounding box center [162, 107] width 100 height 21
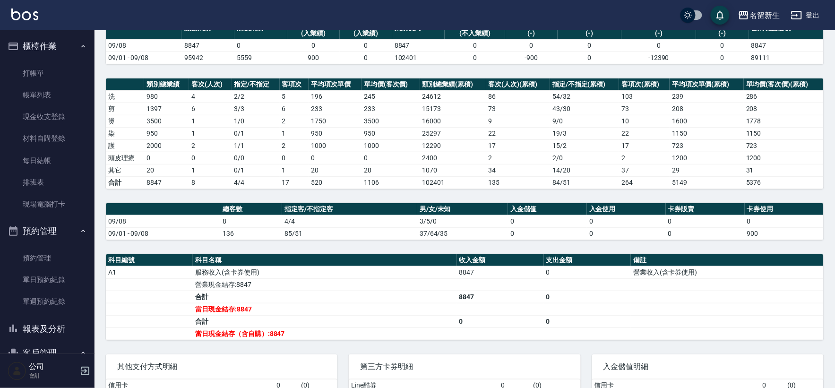
scroll to position [164, 0]
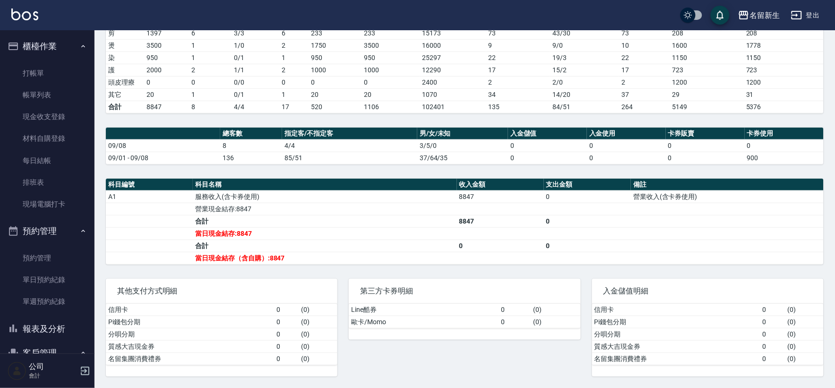
click at [46, 327] on button "報表及分析" at bounding box center [47, 329] width 87 height 25
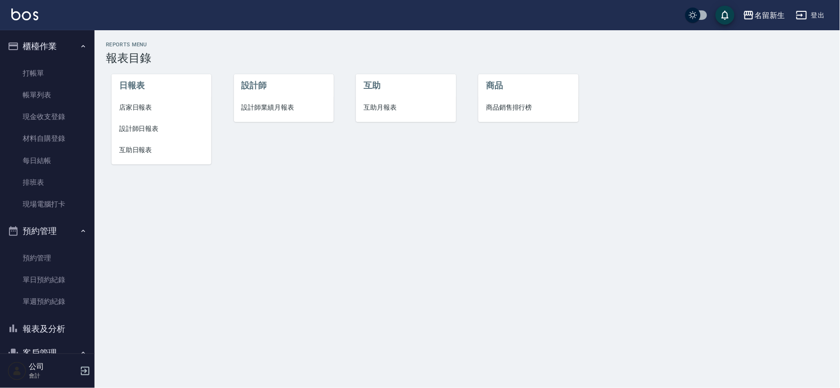
click at [265, 110] on span "設計師業績月報表" at bounding box center [284, 108] width 85 height 10
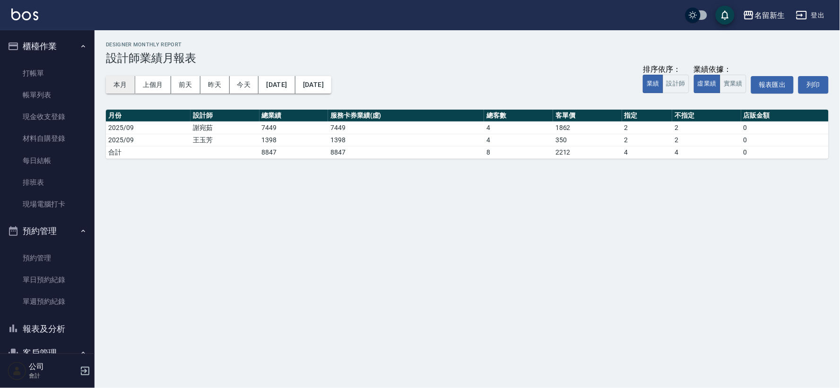
click at [112, 90] on button "本月" at bounding box center [120, 84] width 29 height 17
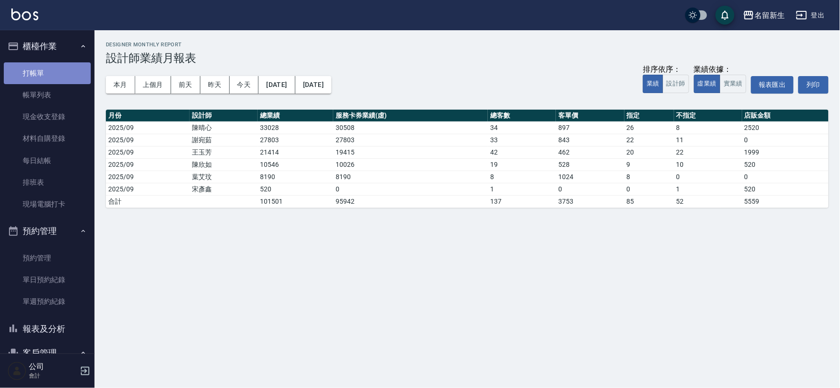
click at [77, 78] on link "打帳單" at bounding box center [47, 73] width 87 height 22
